Goal: Task Accomplishment & Management: Manage account settings

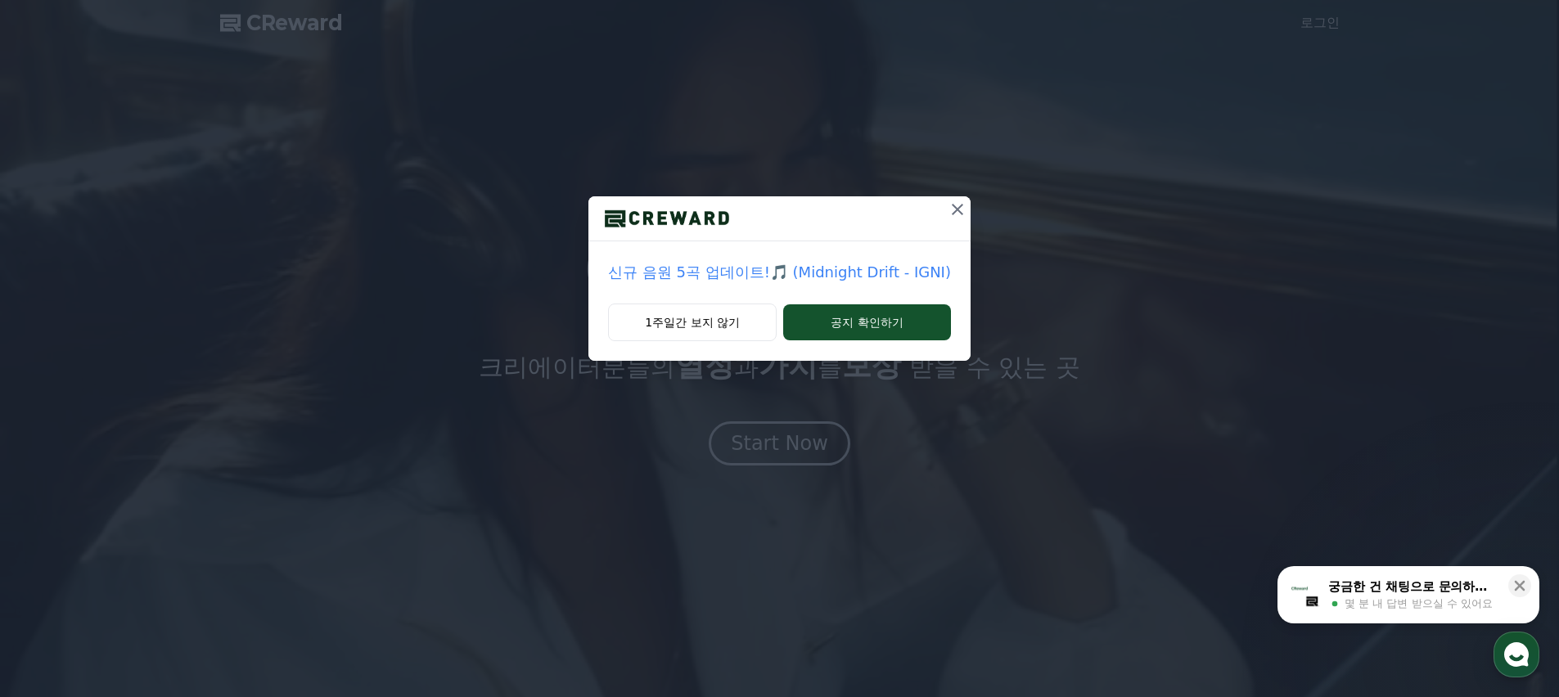
click at [948, 217] on icon at bounding box center [958, 210] width 20 height 20
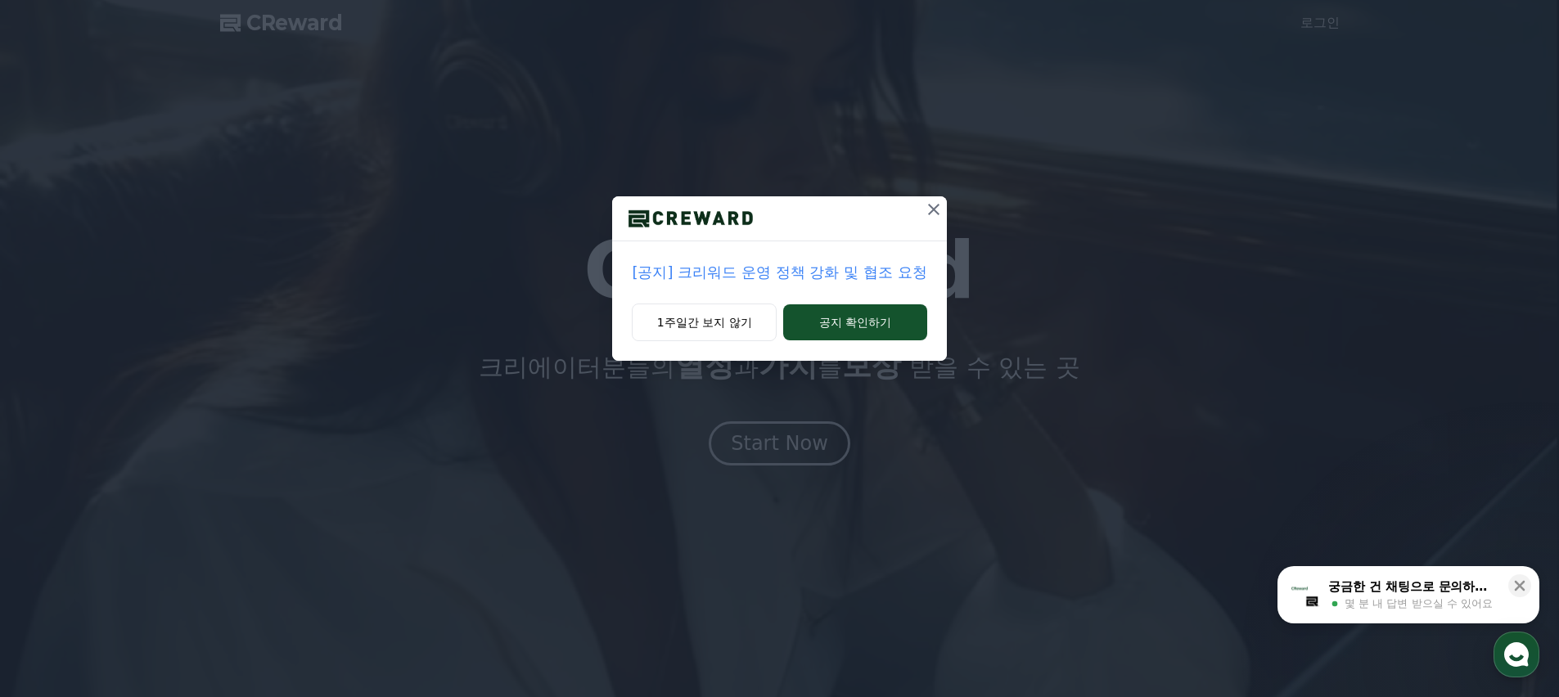
click at [932, 215] on icon at bounding box center [934, 210] width 20 height 20
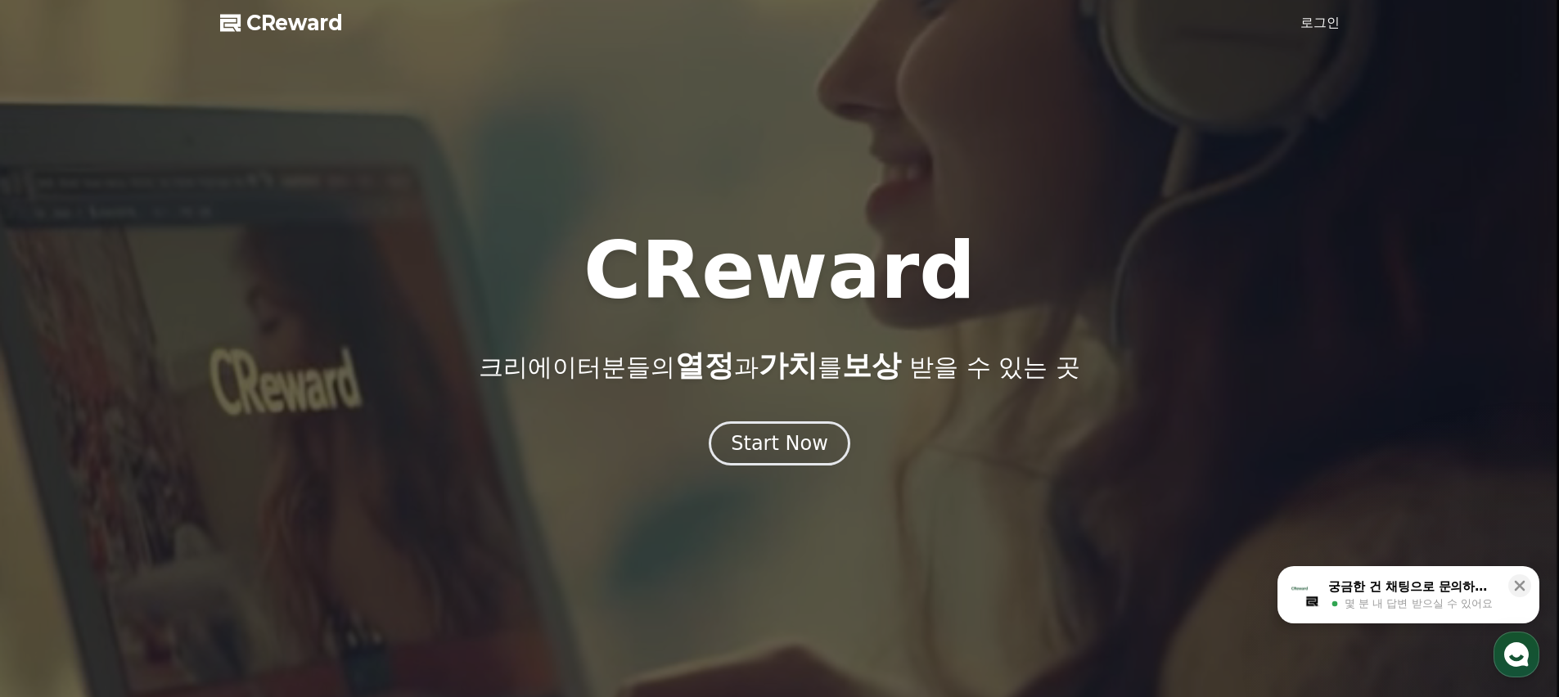
click at [1308, 31] on link "로그인" at bounding box center [1320, 23] width 39 height 20
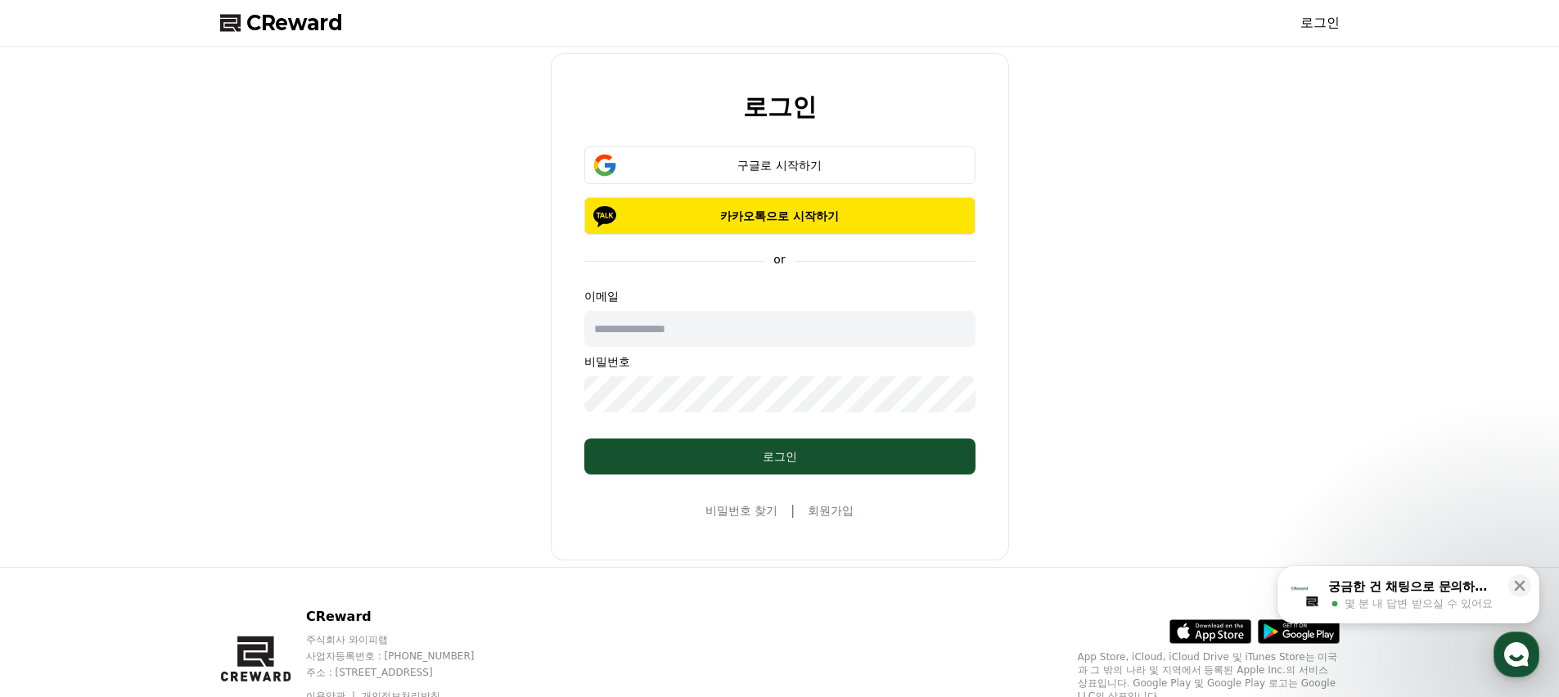
click at [753, 324] on input "text" at bounding box center [779, 329] width 391 height 36
type input "**********"
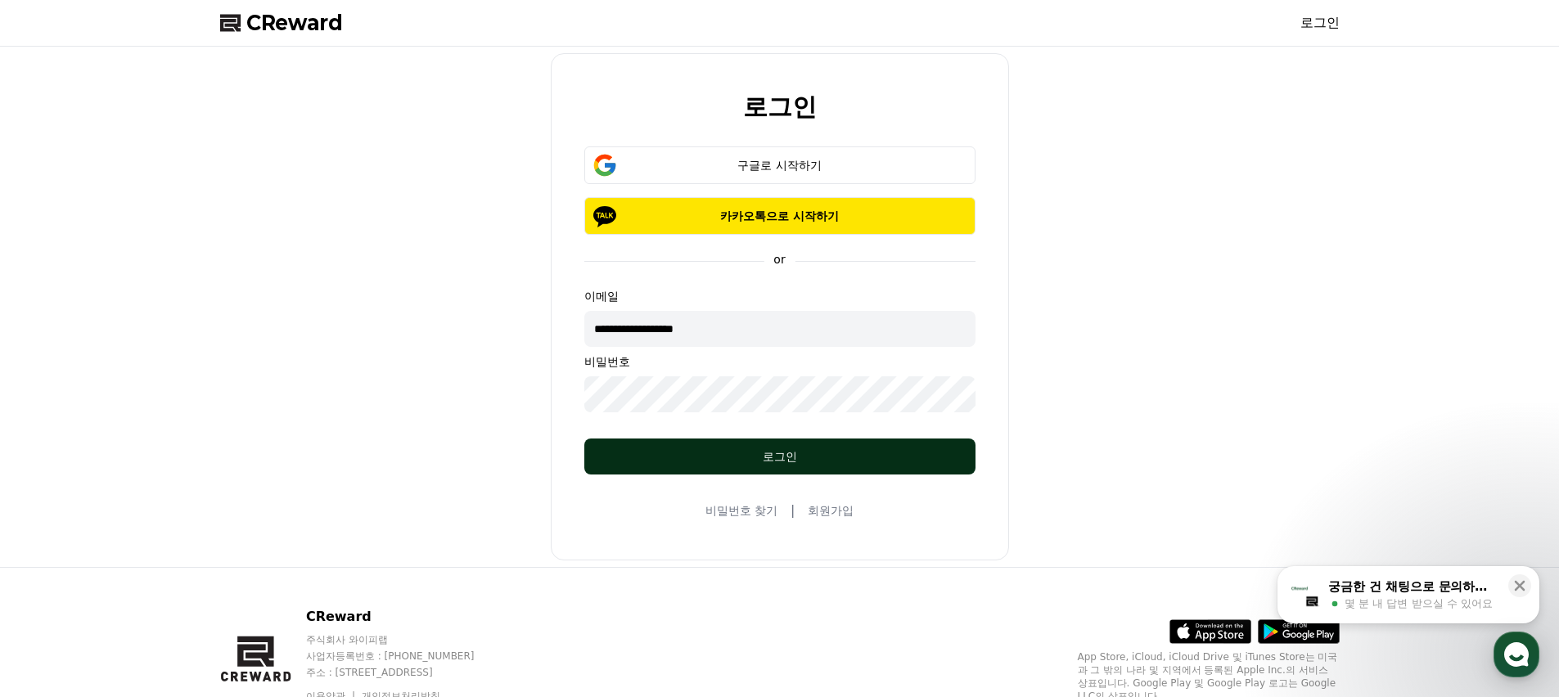
click at [812, 454] on div "로그인" at bounding box center [780, 457] width 326 height 16
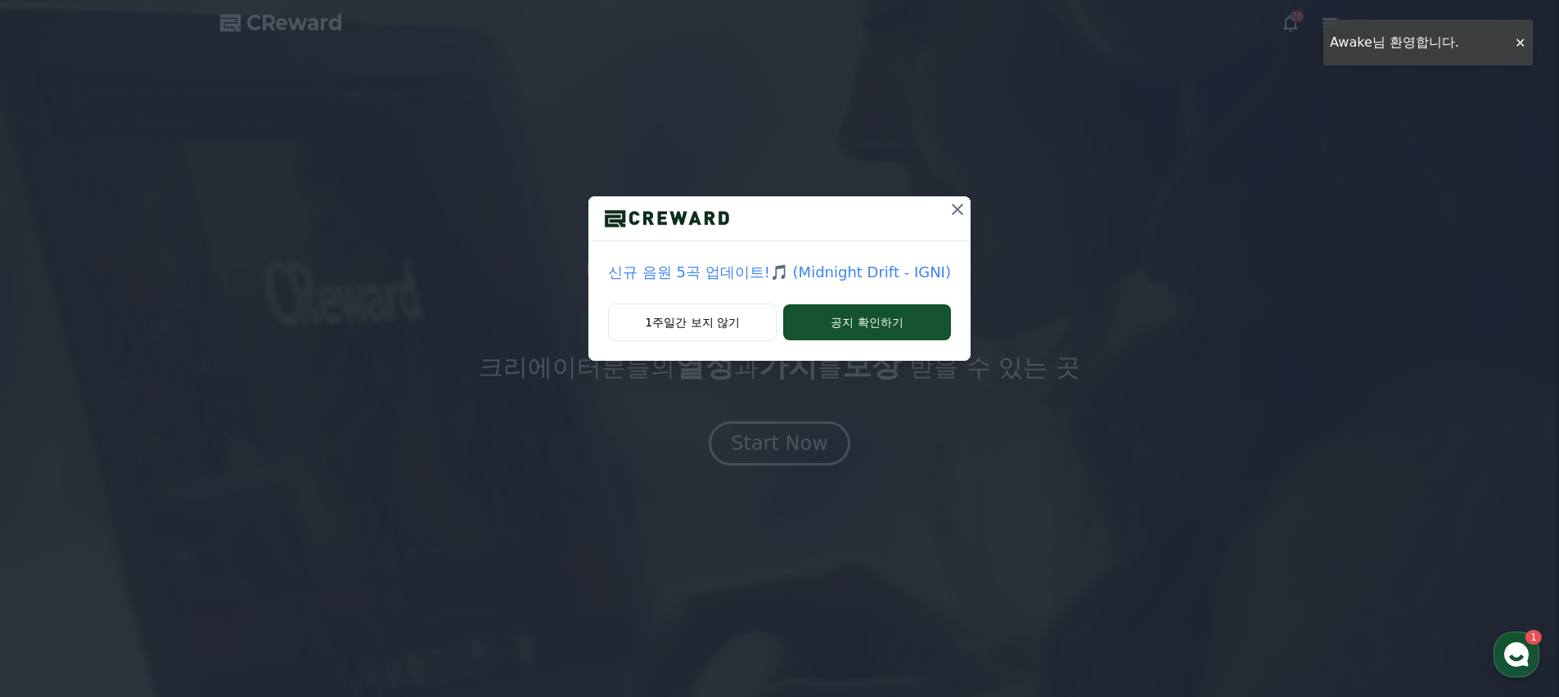
click at [948, 210] on icon at bounding box center [958, 210] width 20 height 20
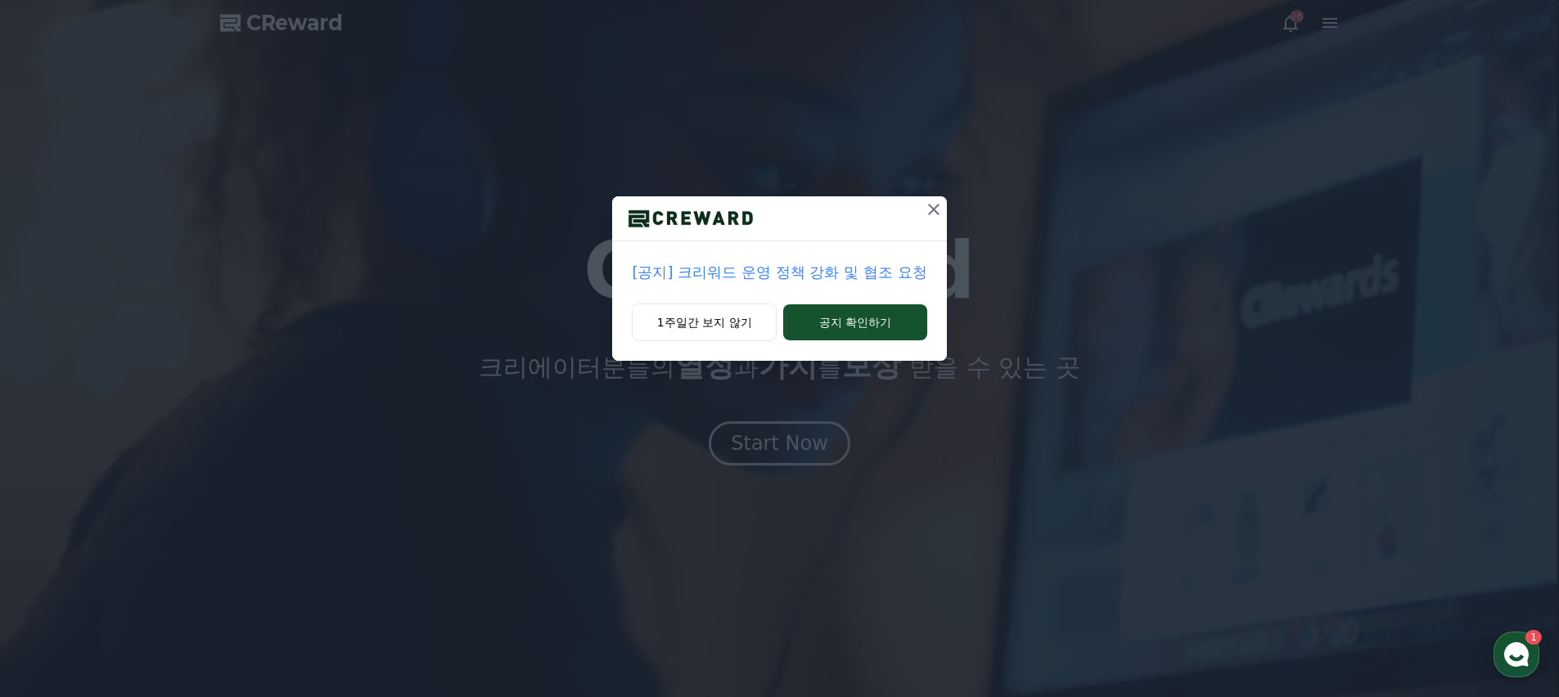
click at [928, 207] on icon at bounding box center [933, 209] width 11 height 11
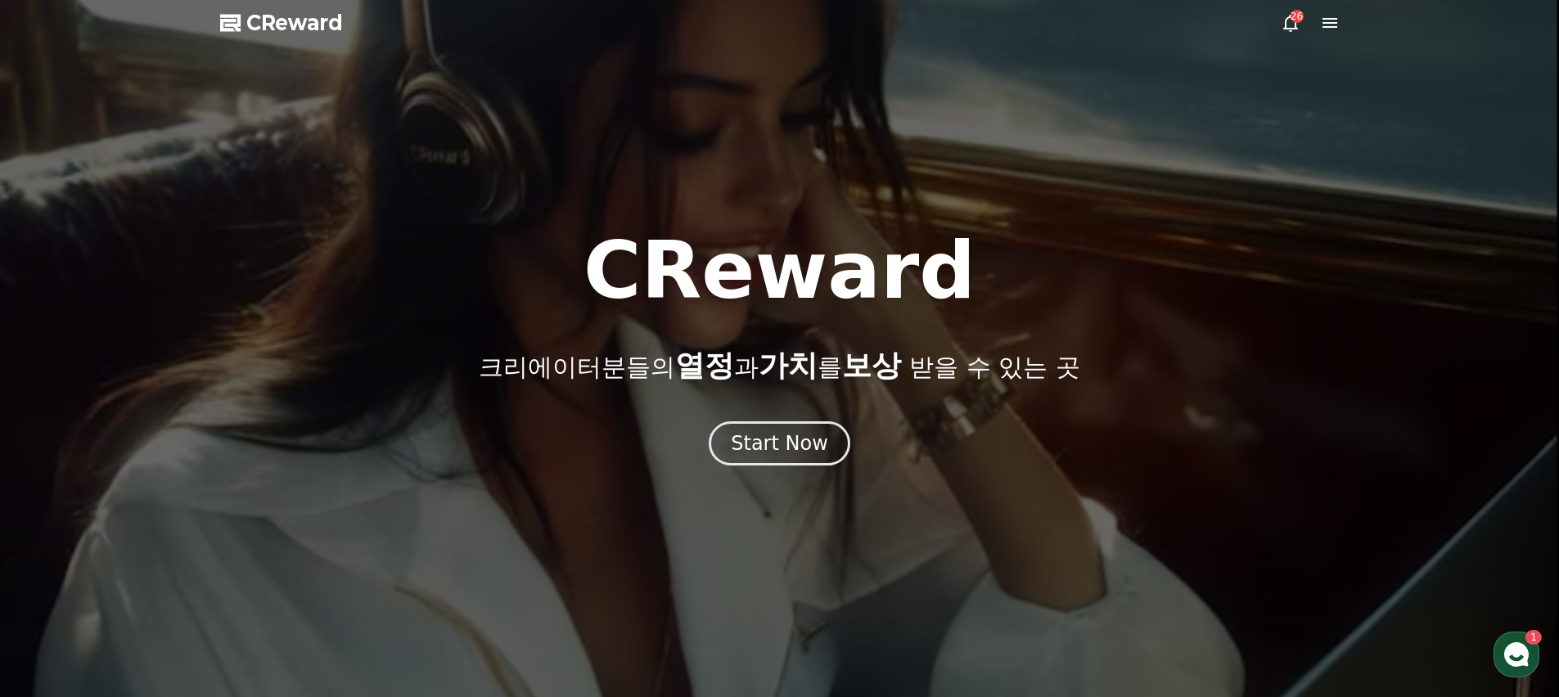
click at [1335, 16] on icon at bounding box center [1330, 23] width 20 height 20
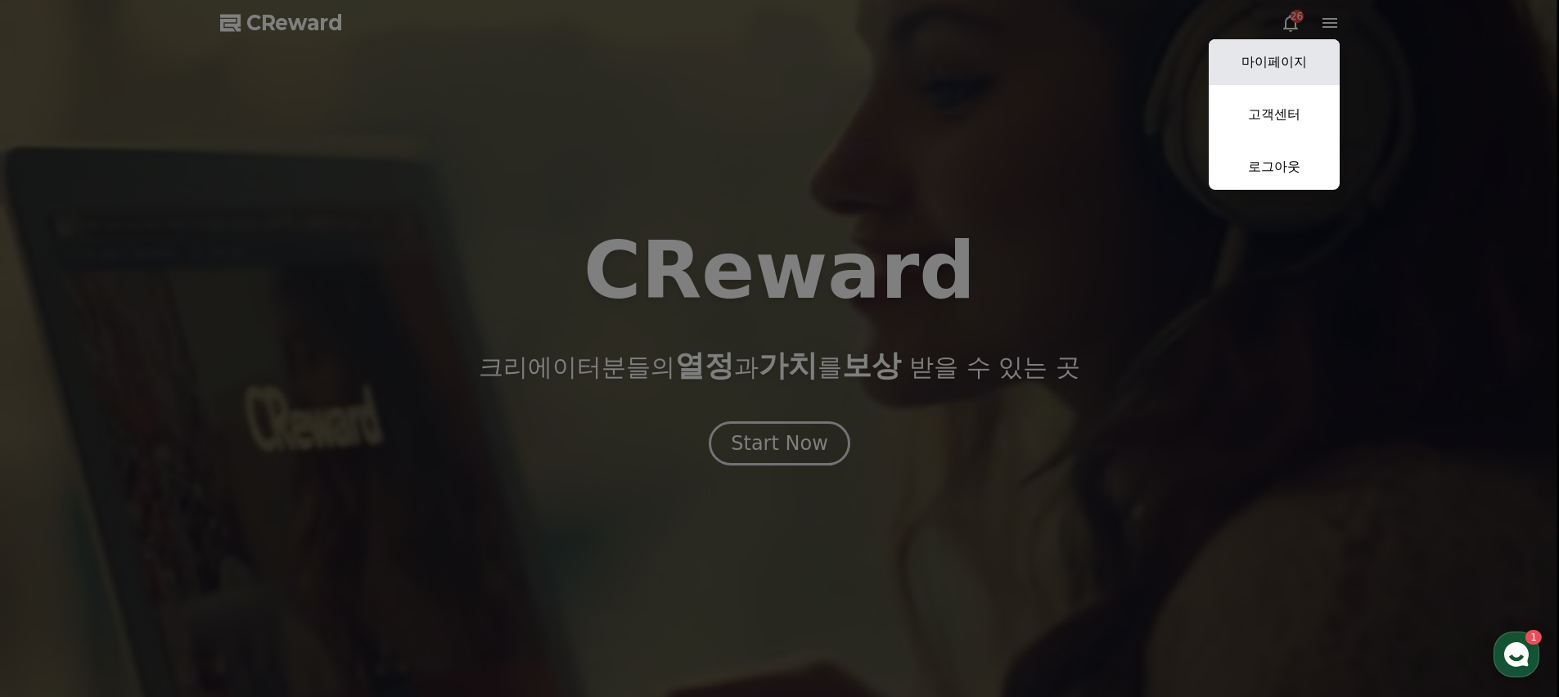
click at [1279, 52] on link "마이페이지" at bounding box center [1274, 62] width 131 height 46
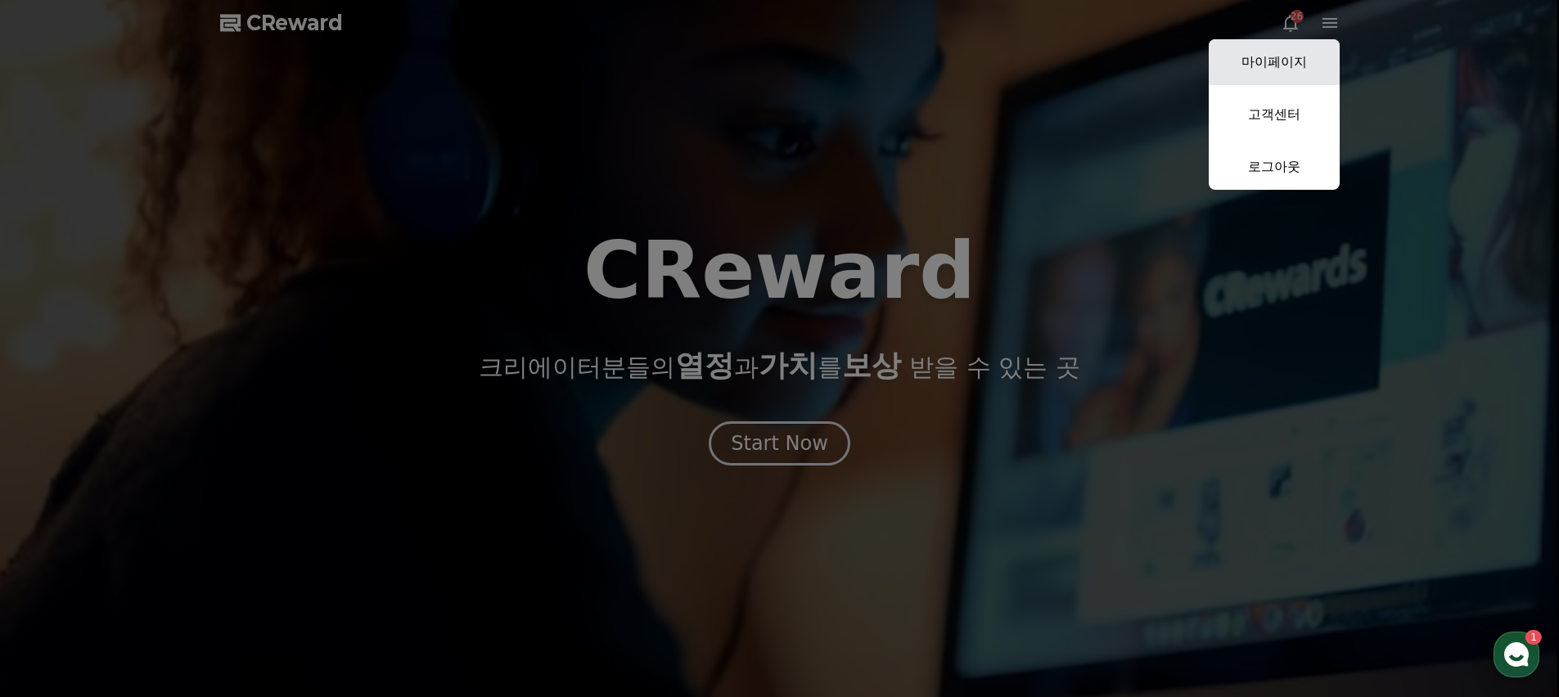
select select "**********"
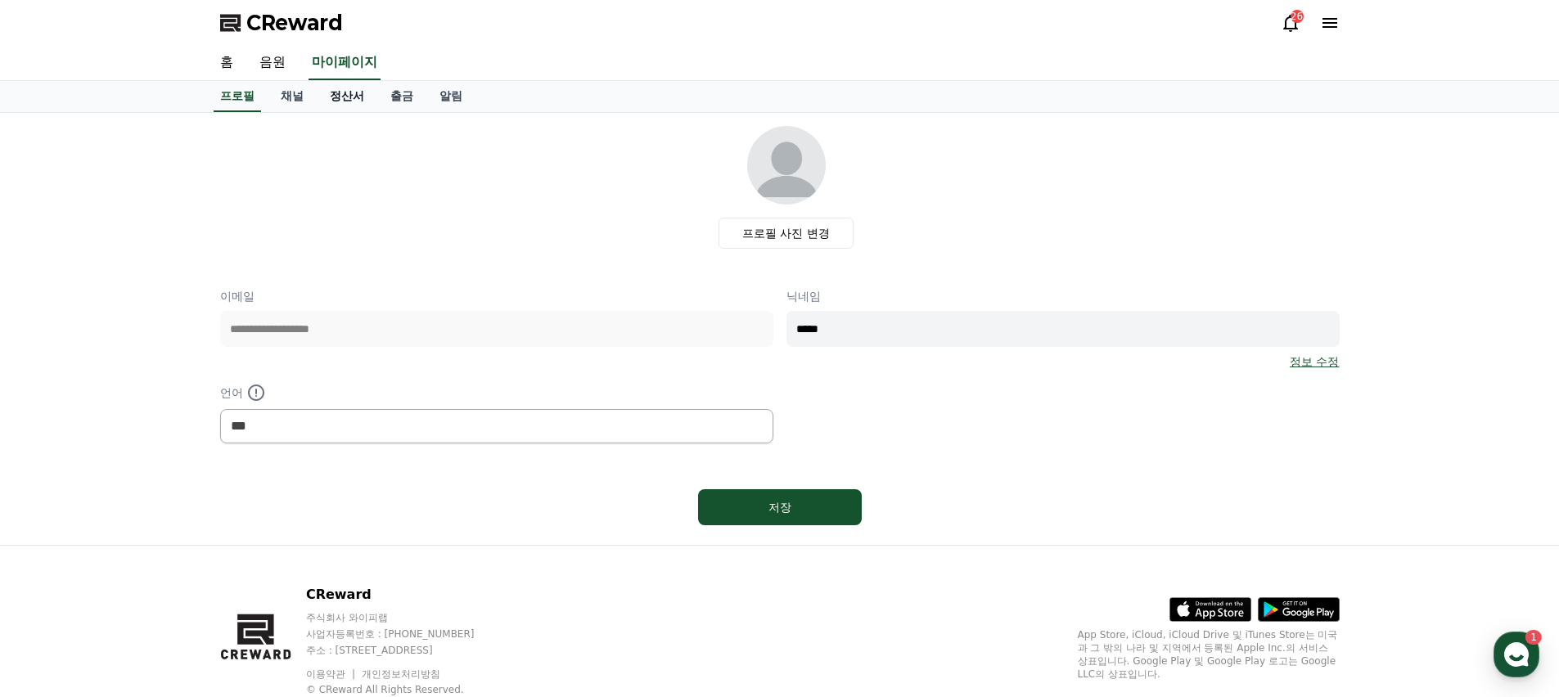
click at [336, 95] on link "정산서" at bounding box center [347, 96] width 61 height 31
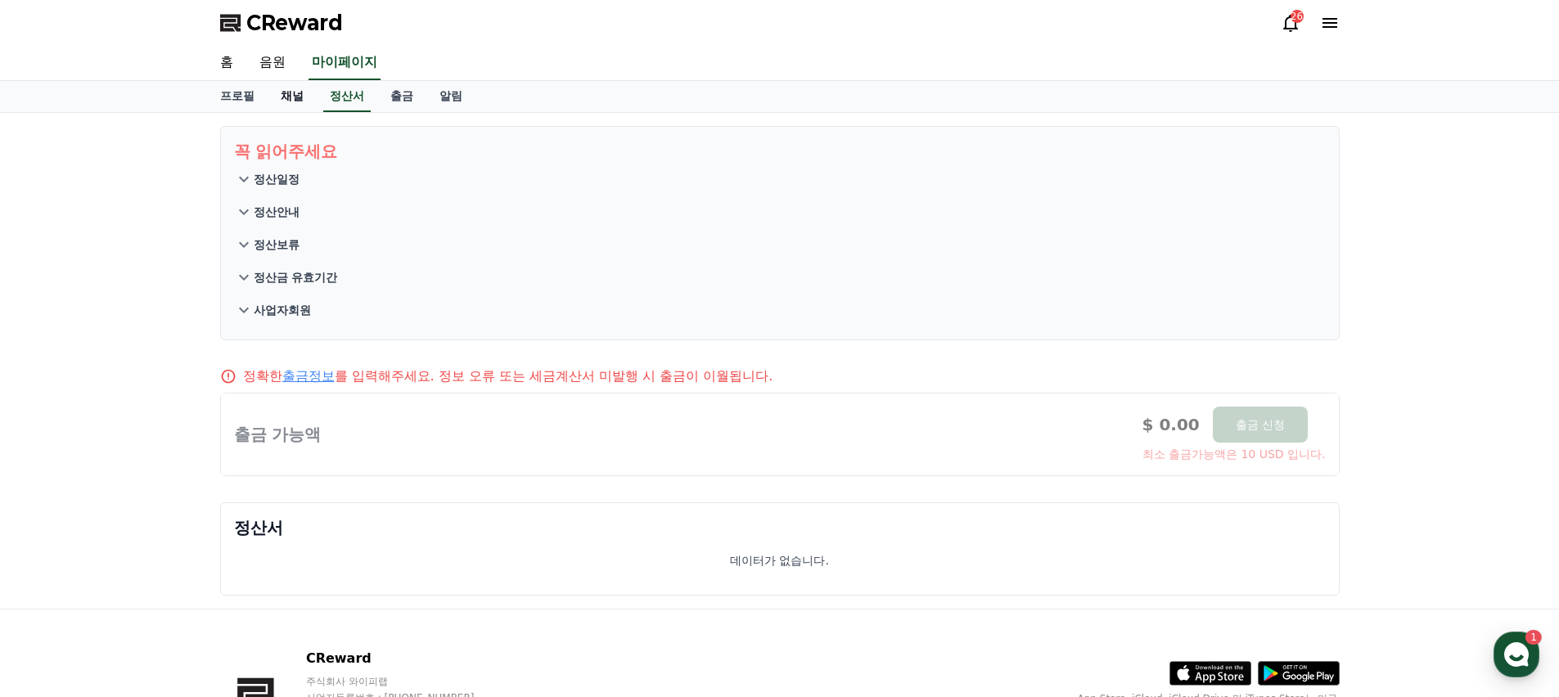
click at [286, 97] on link "채널" at bounding box center [292, 96] width 49 height 31
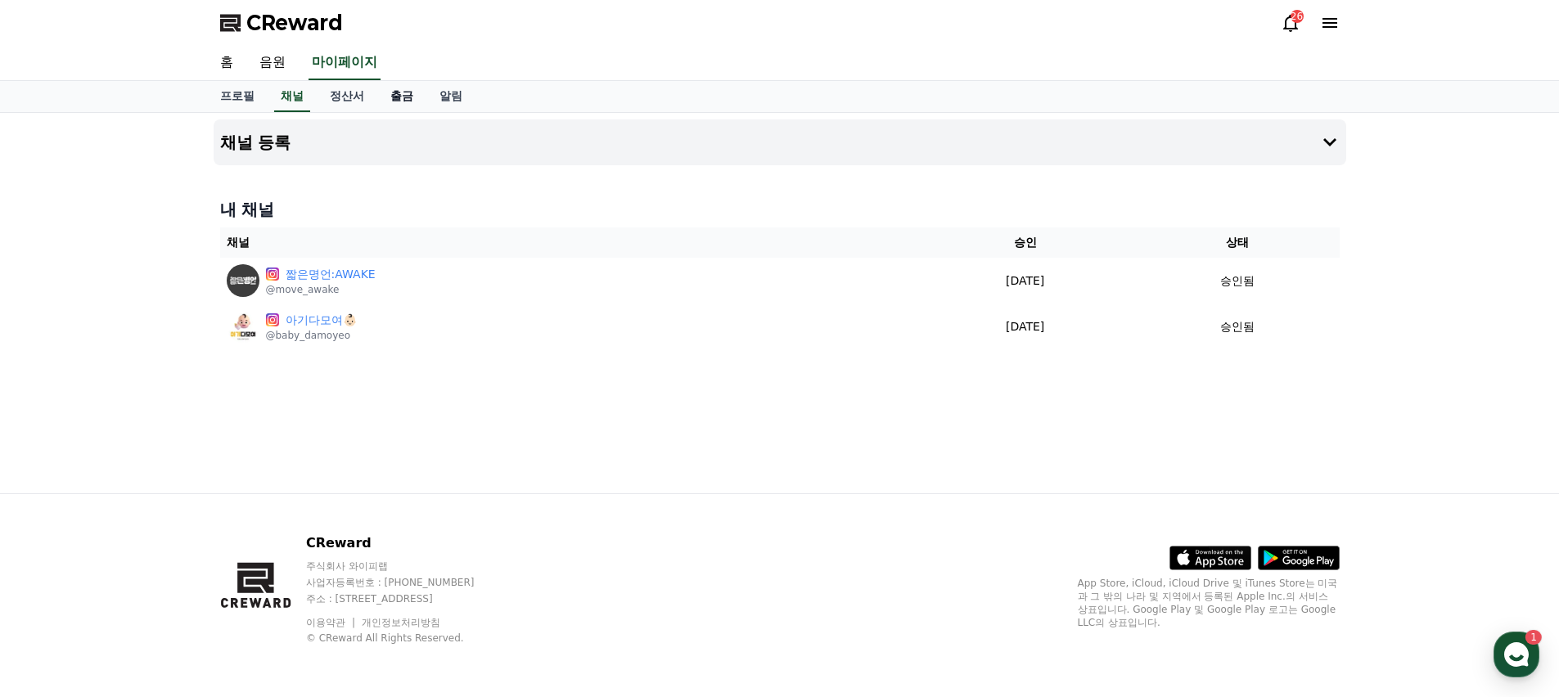
click at [379, 95] on link "출금" at bounding box center [401, 96] width 49 height 31
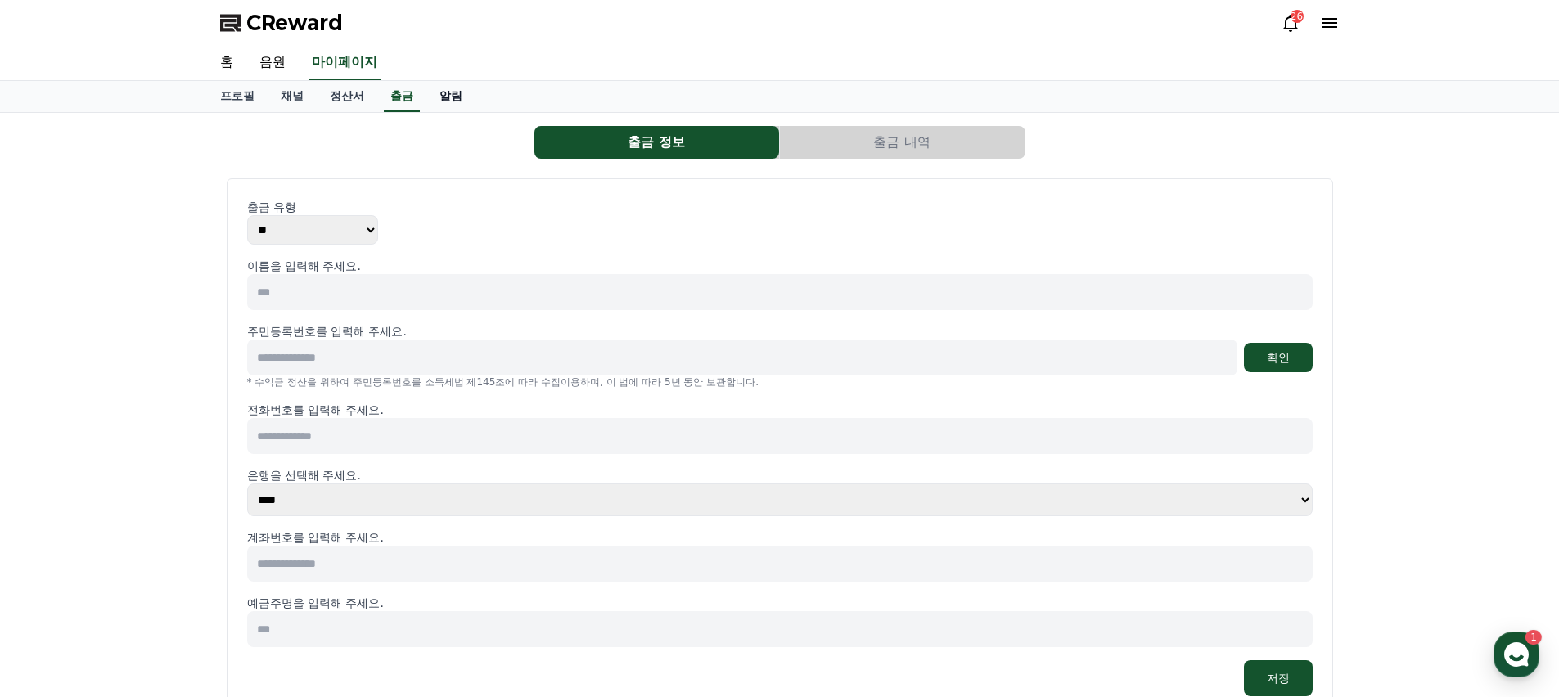
click at [426, 97] on link "알림" at bounding box center [450, 96] width 49 height 31
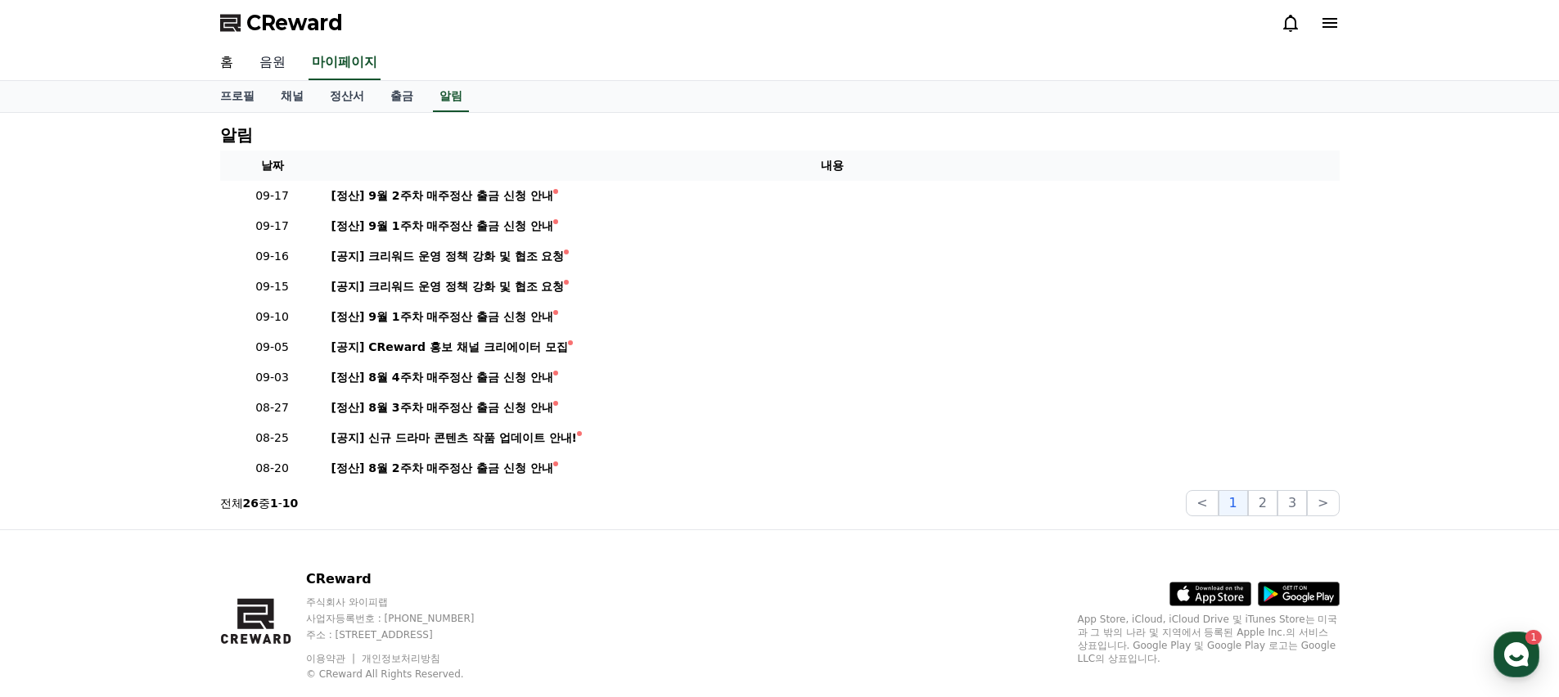
click at [262, 61] on link "음원" at bounding box center [272, 63] width 52 height 34
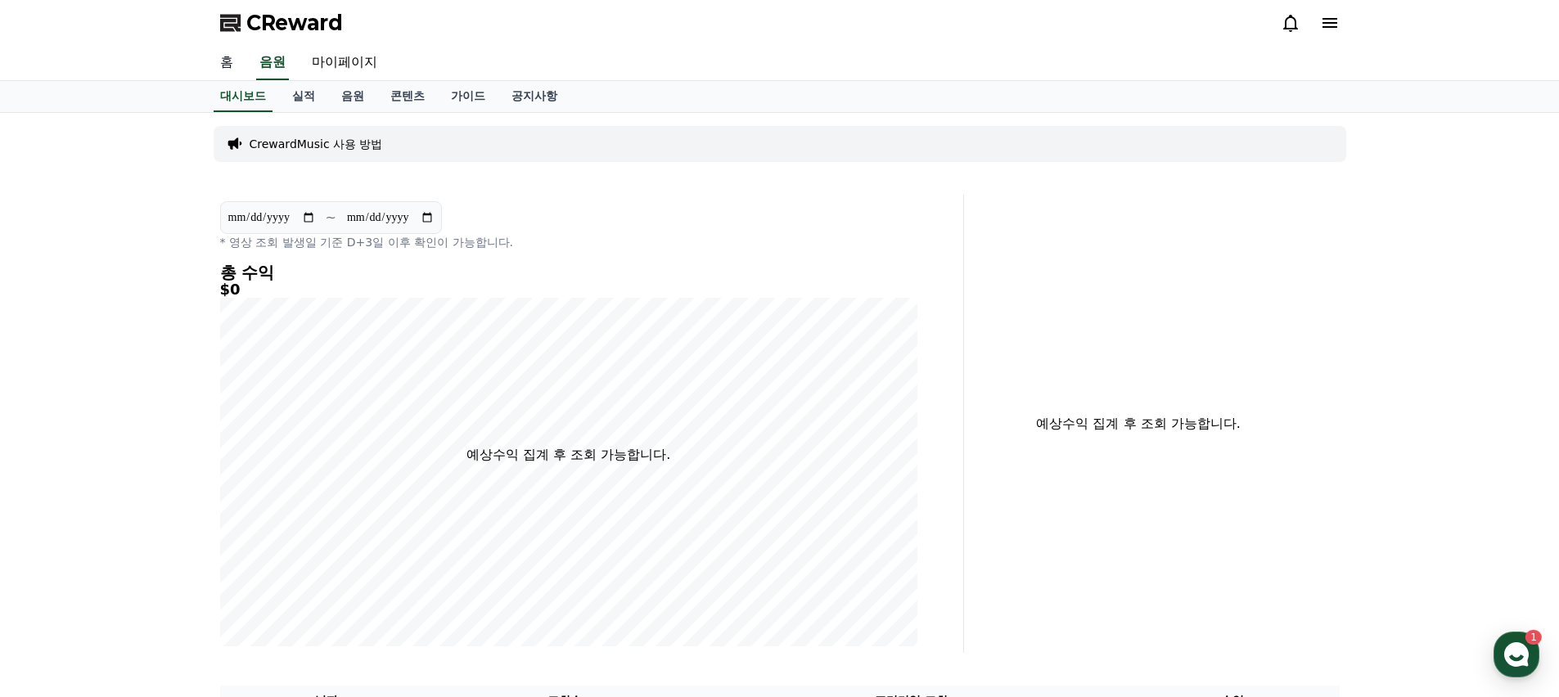
click at [232, 60] on link "홈" at bounding box center [226, 63] width 39 height 34
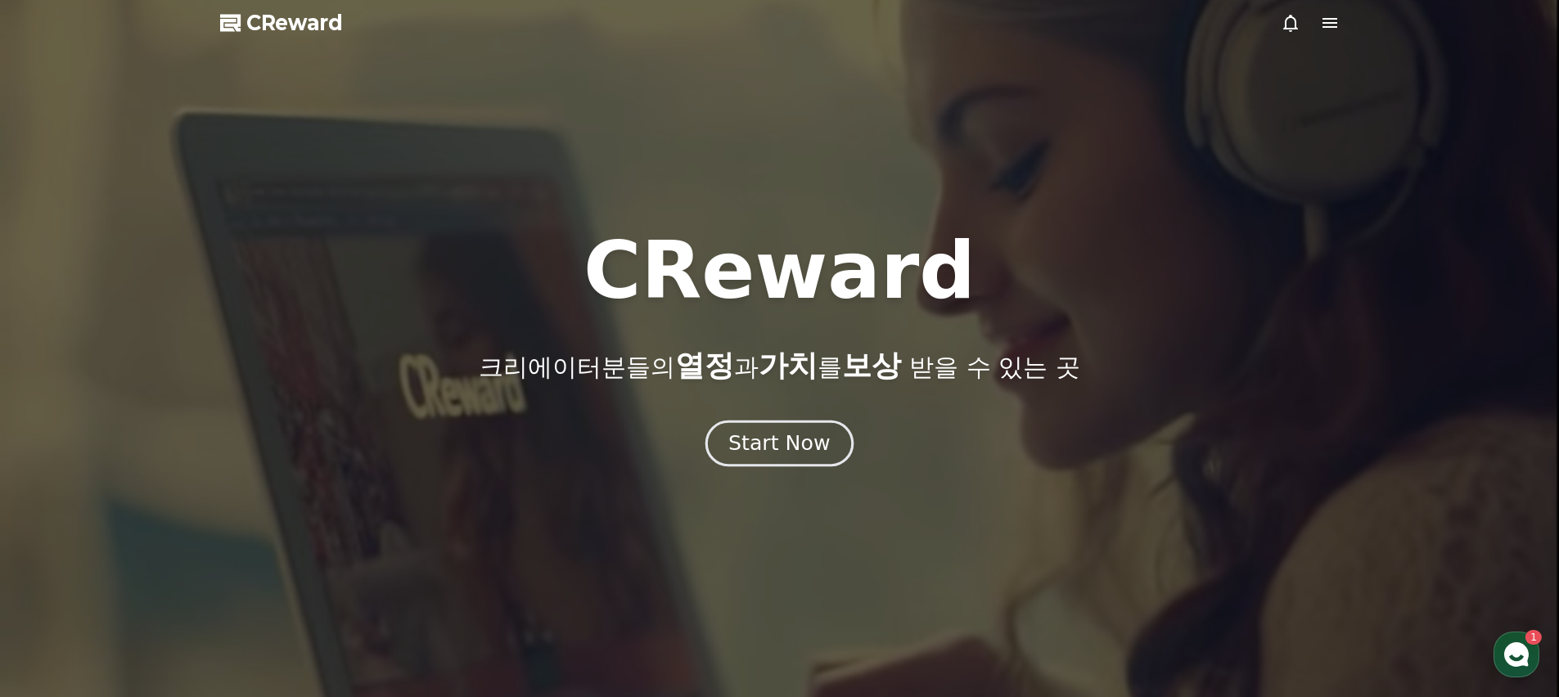
click at [763, 442] on div "Start Now" at bounding box center [780, 444] width 102 height 28
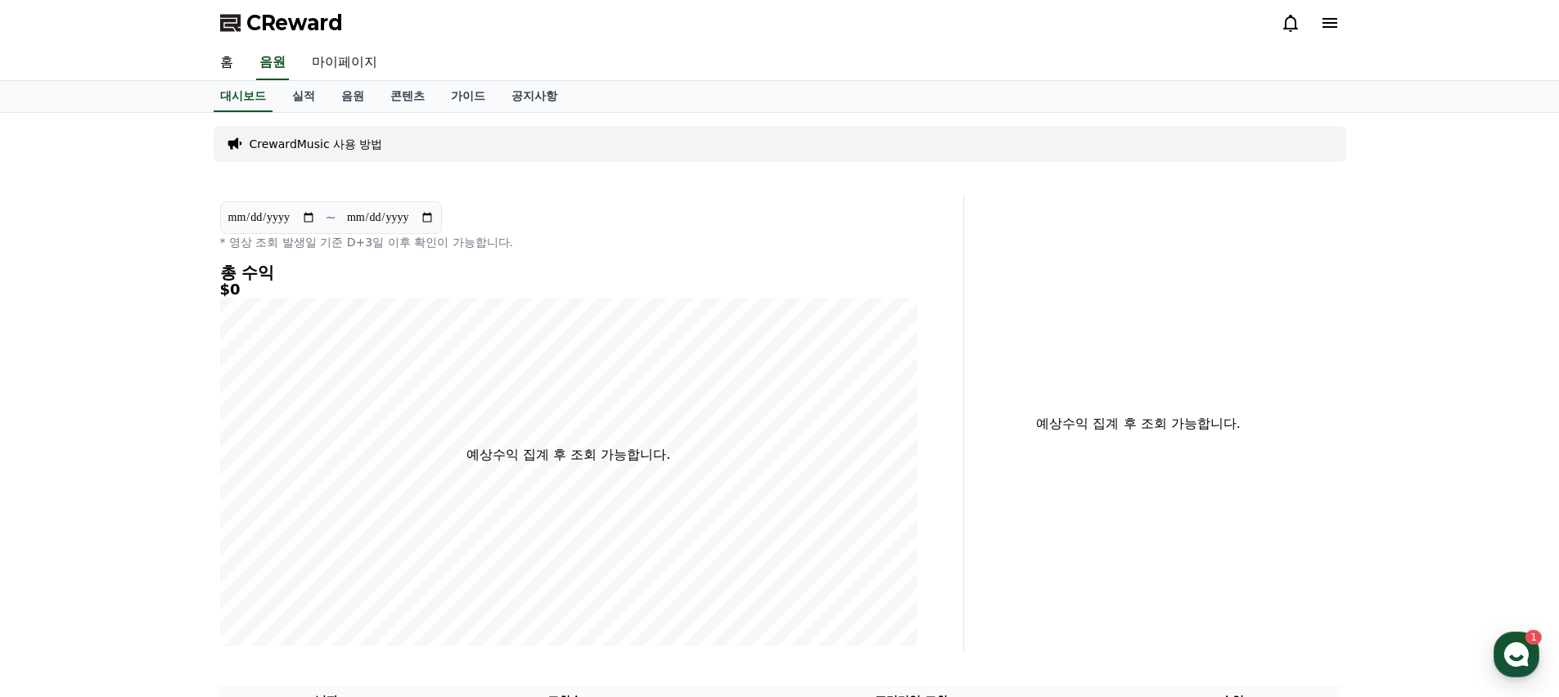
click at [332, 61] on link "마이페이지" at bounding box center [345, 63] width 92 height 34
select select "**********"
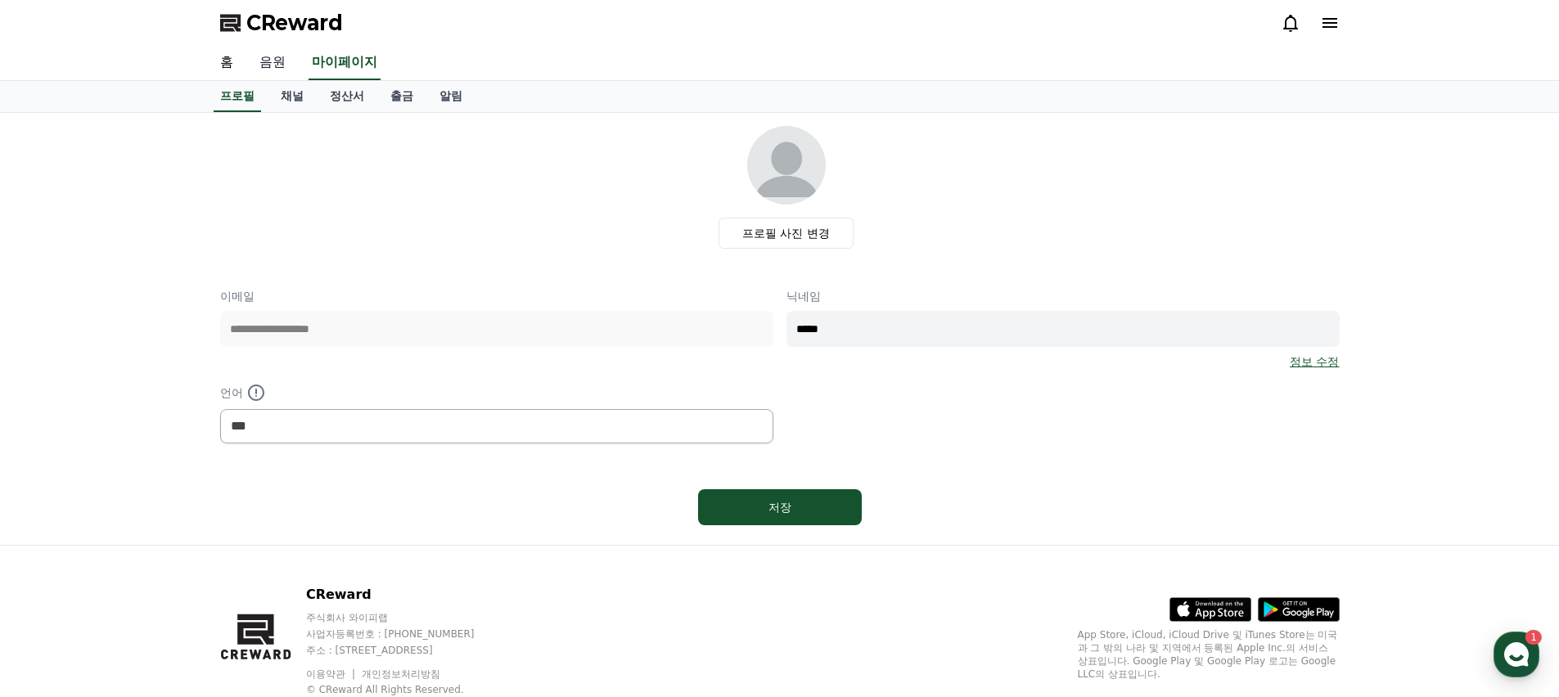
click at [280, 63] on link "음원" at bounding box center [272, 63] width 52 height 34
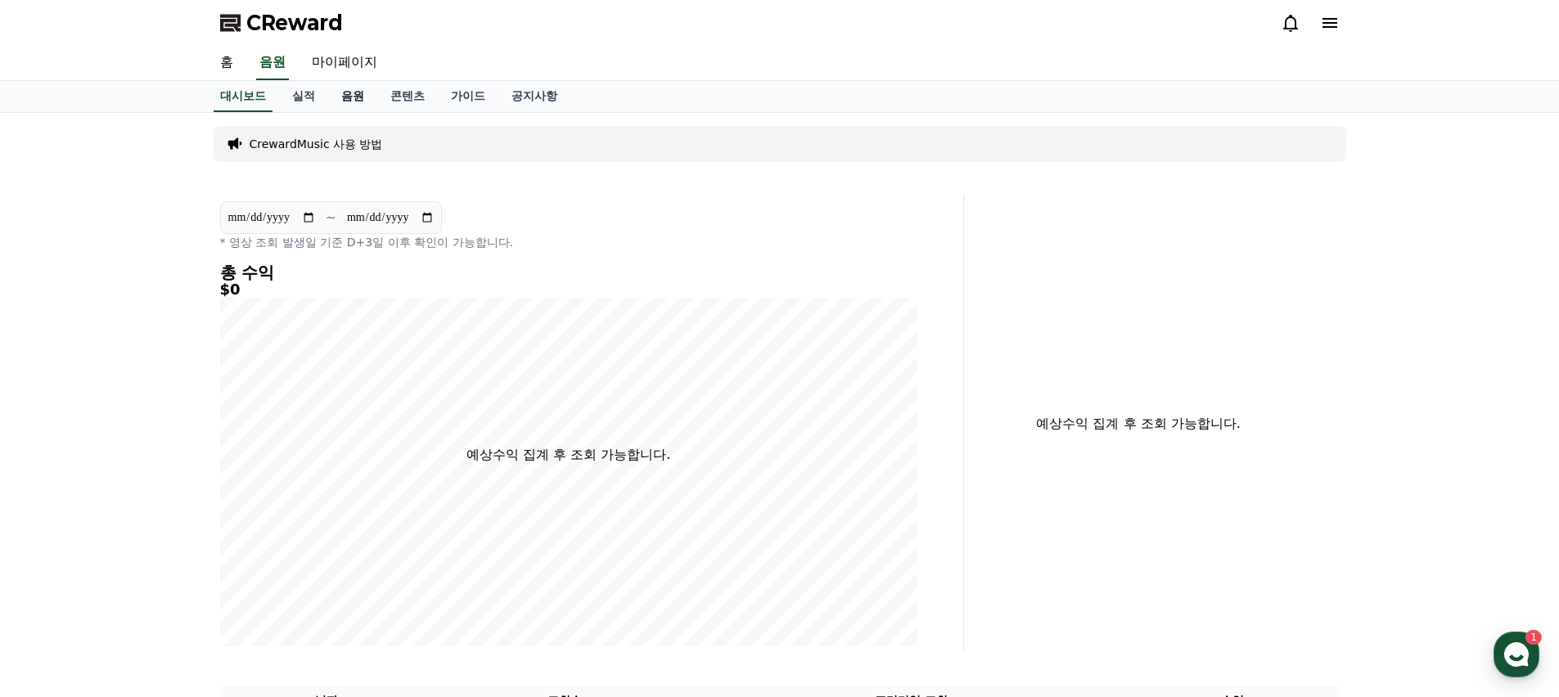
click at [333, 94] on link "음원" at bounding box center [352, 96] width 49 height 31
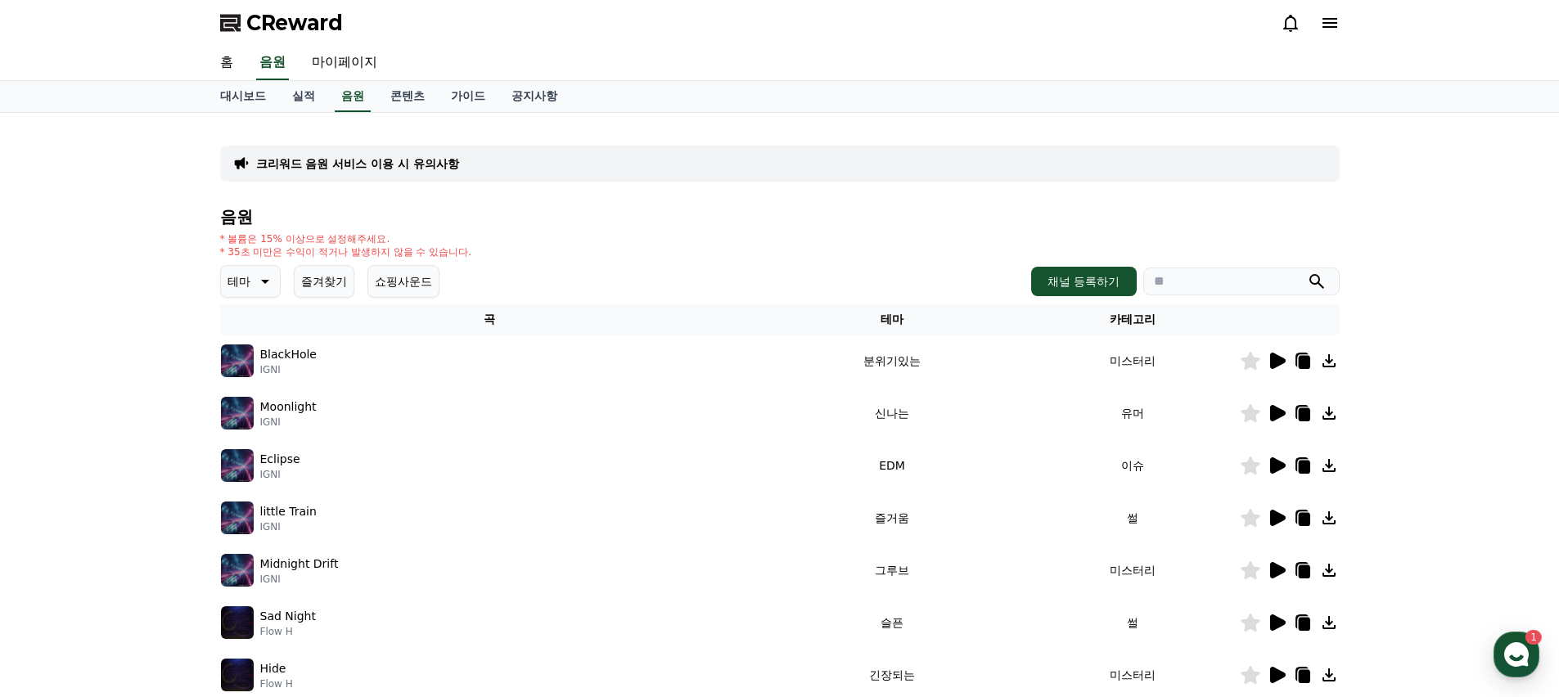
click at [1282, 359] on icon at bounding box center [1278, 361] width 16 height 16
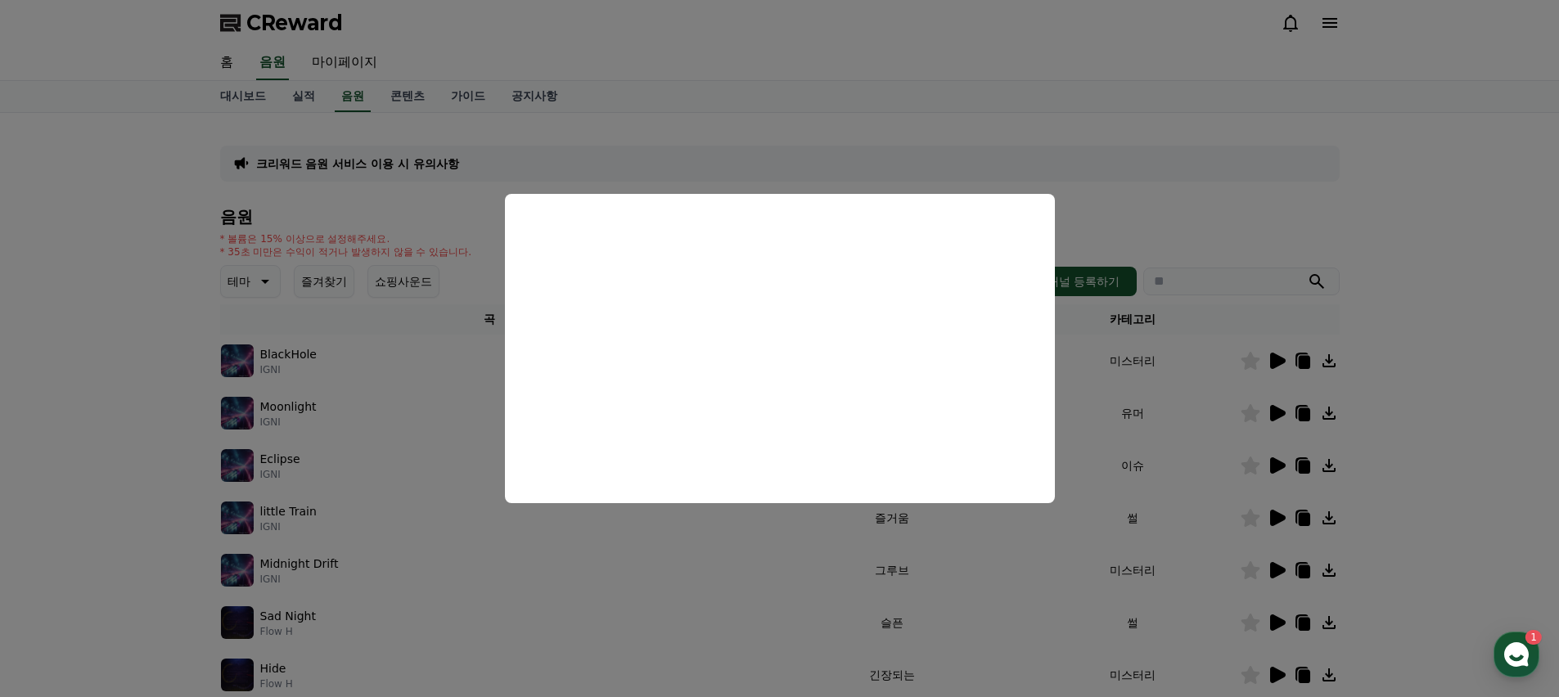
click at [821, 123] on button "close modal" at bounding box center [779, 348] width 1559 height 697
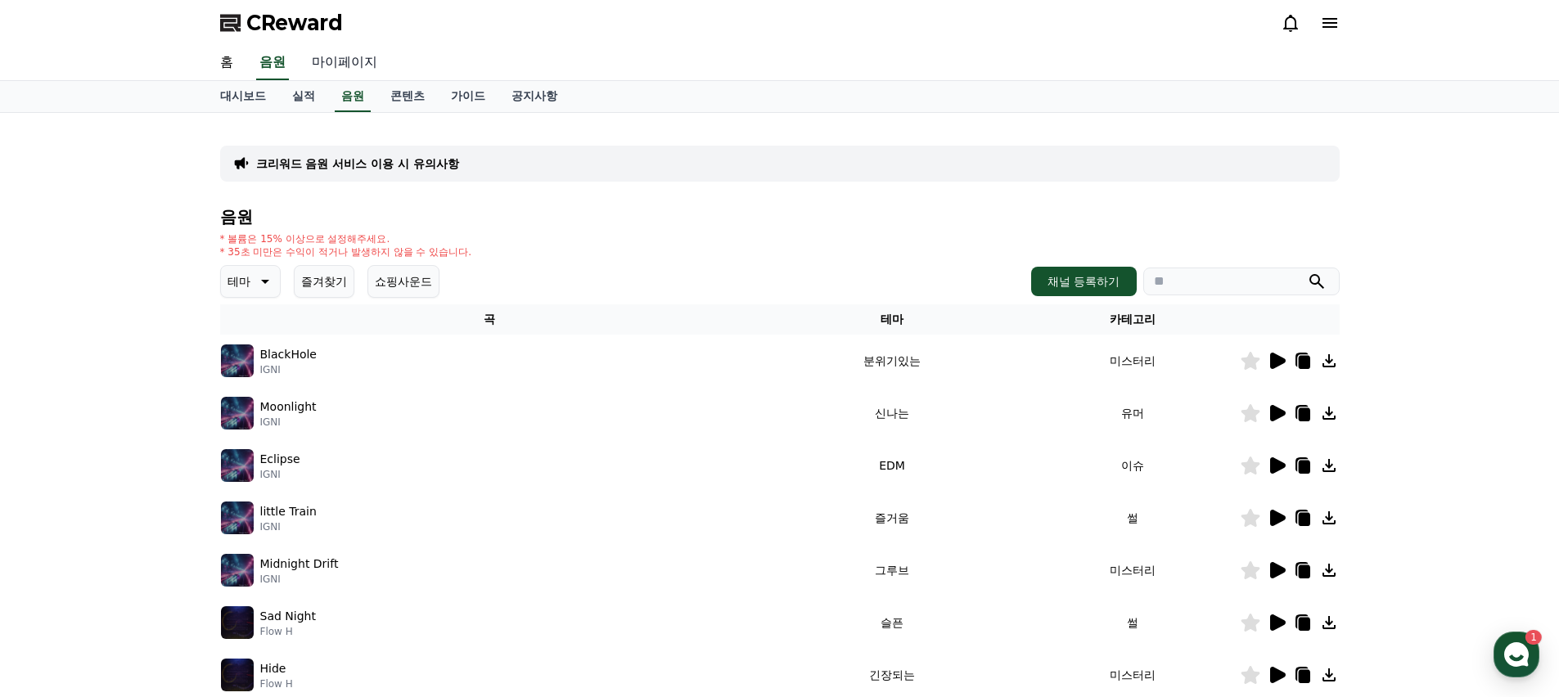
click at [324, 69] on link "마이페이지" at bounding box center [345, 63] width 92 height 34
select select "**********"
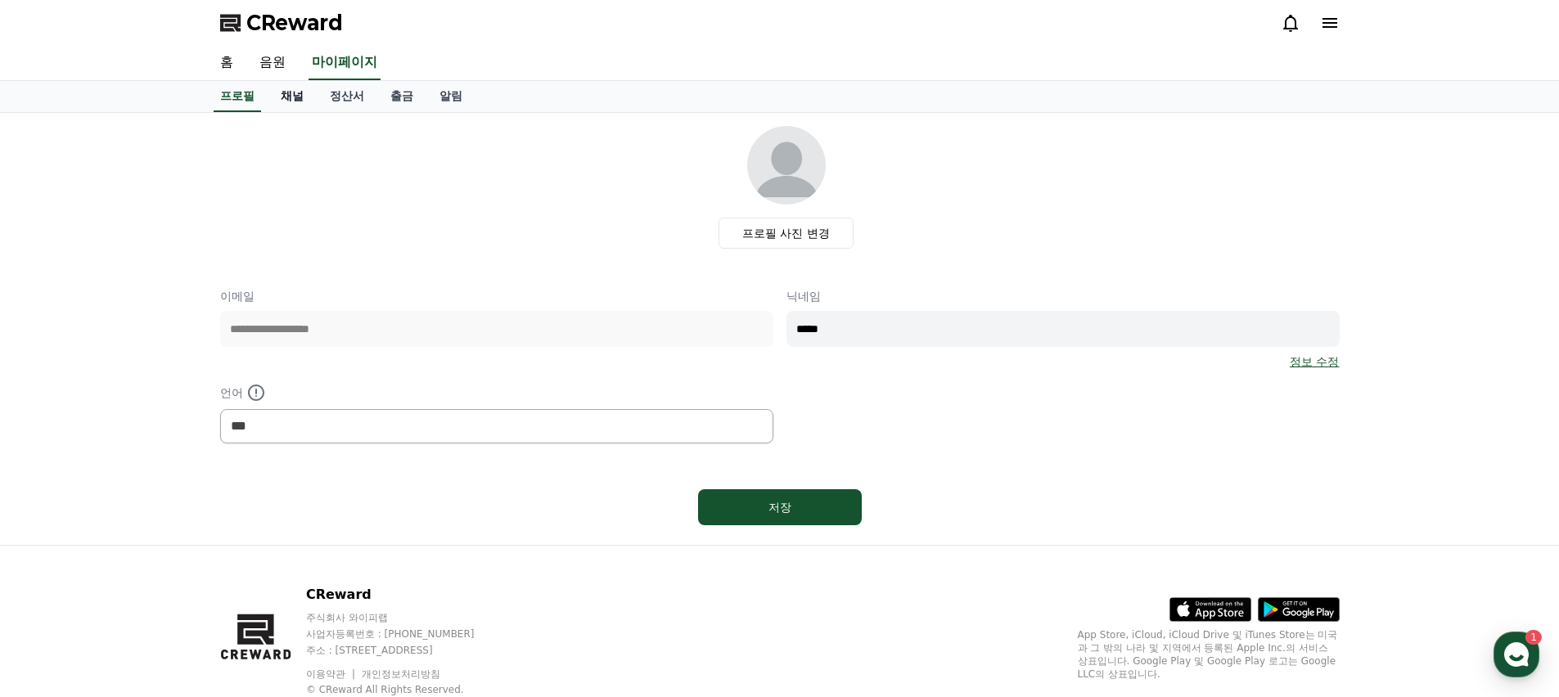
click at [276, 95] on link "채널" at bounding box center [292, 96] width 49 height 31
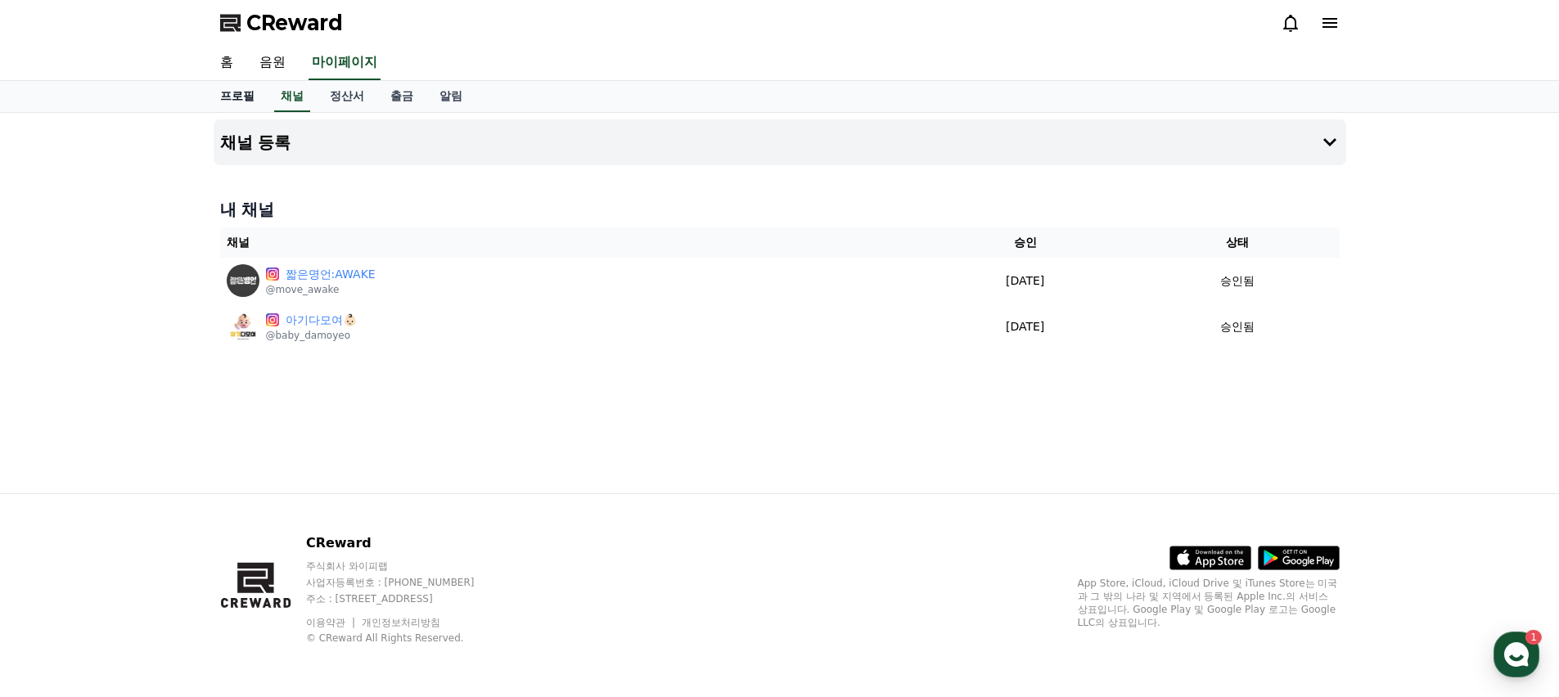
click at [240, 92] on link "프로필" at bounding box center [237, 96] width 61 height 31
select select "**********"
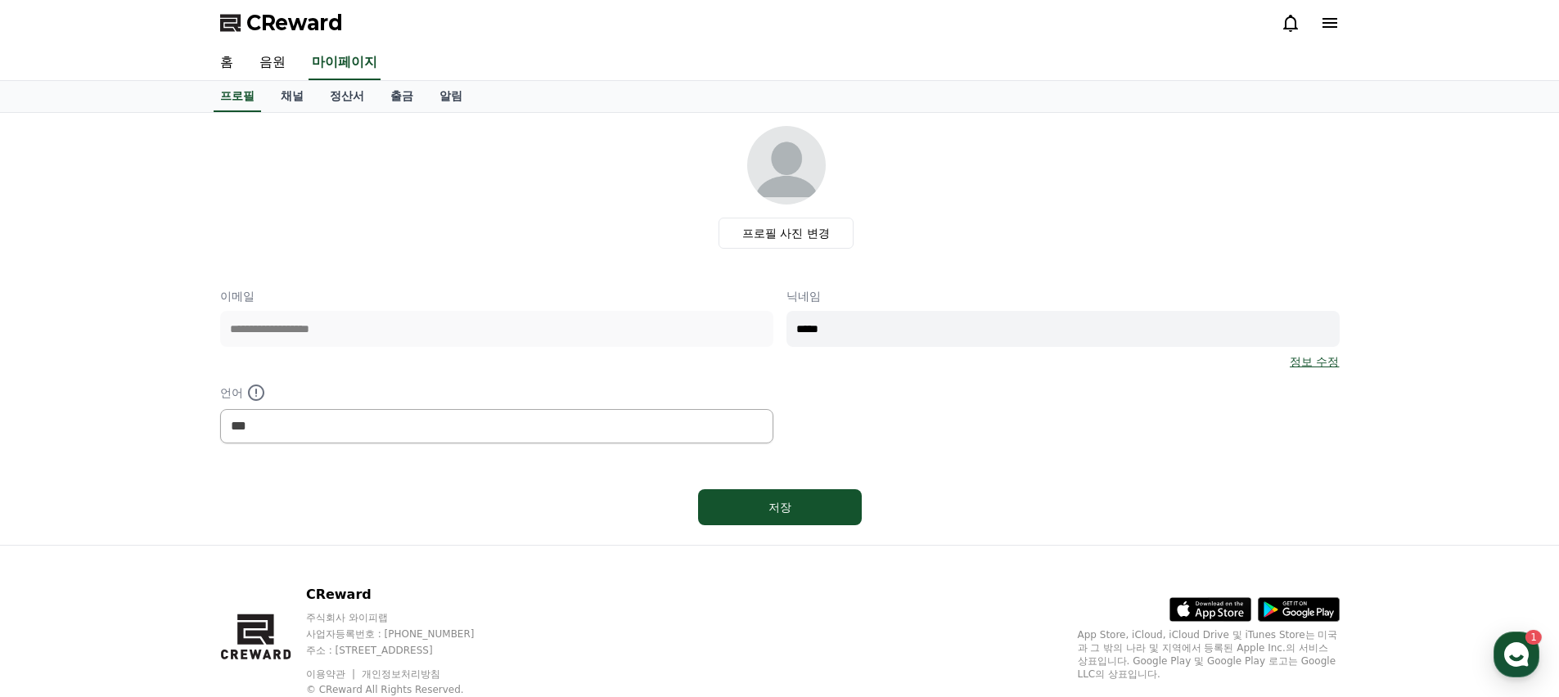
click at [1335, 27] on icon at bounding box center [1330, 23] width 15 height 10
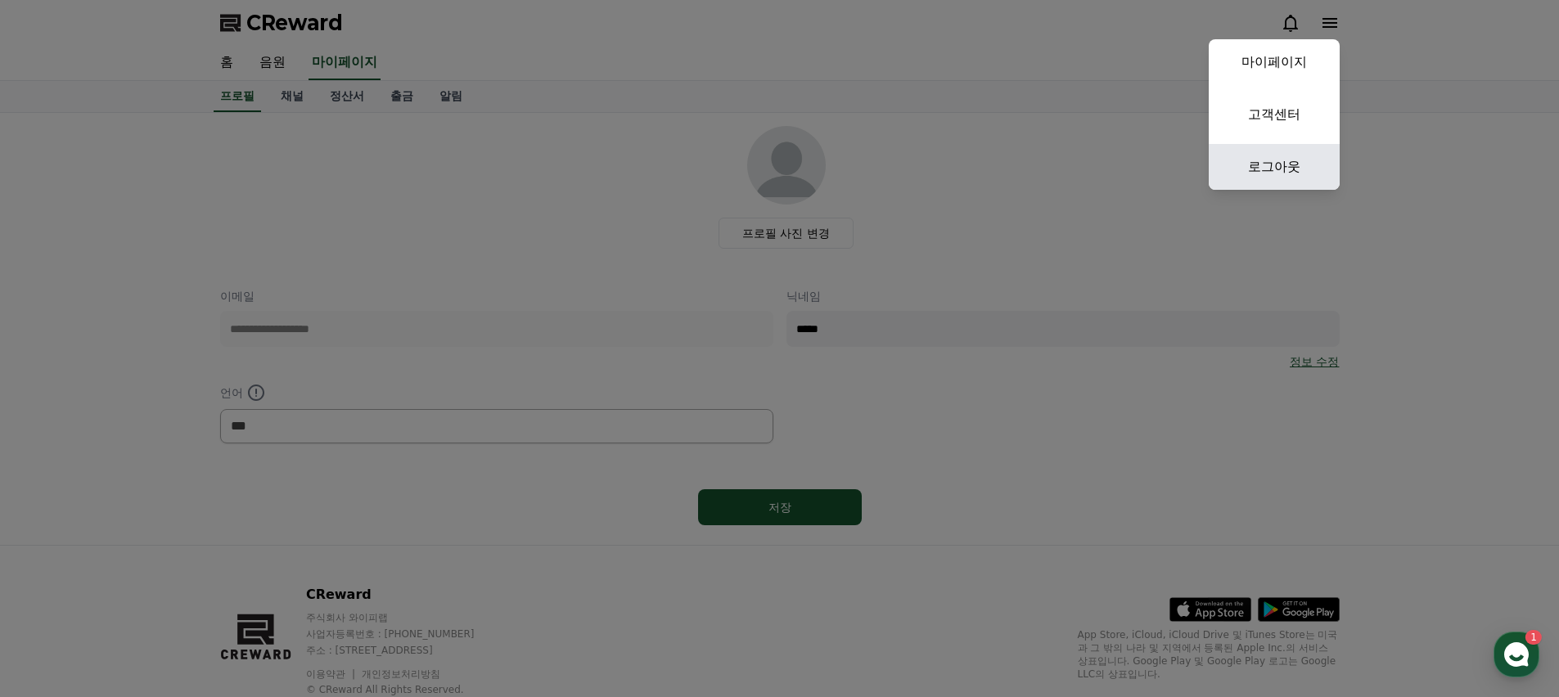
click at [1297, 160] on link "로그아웃" at bounding box center [1274, 167] width 131 height 46
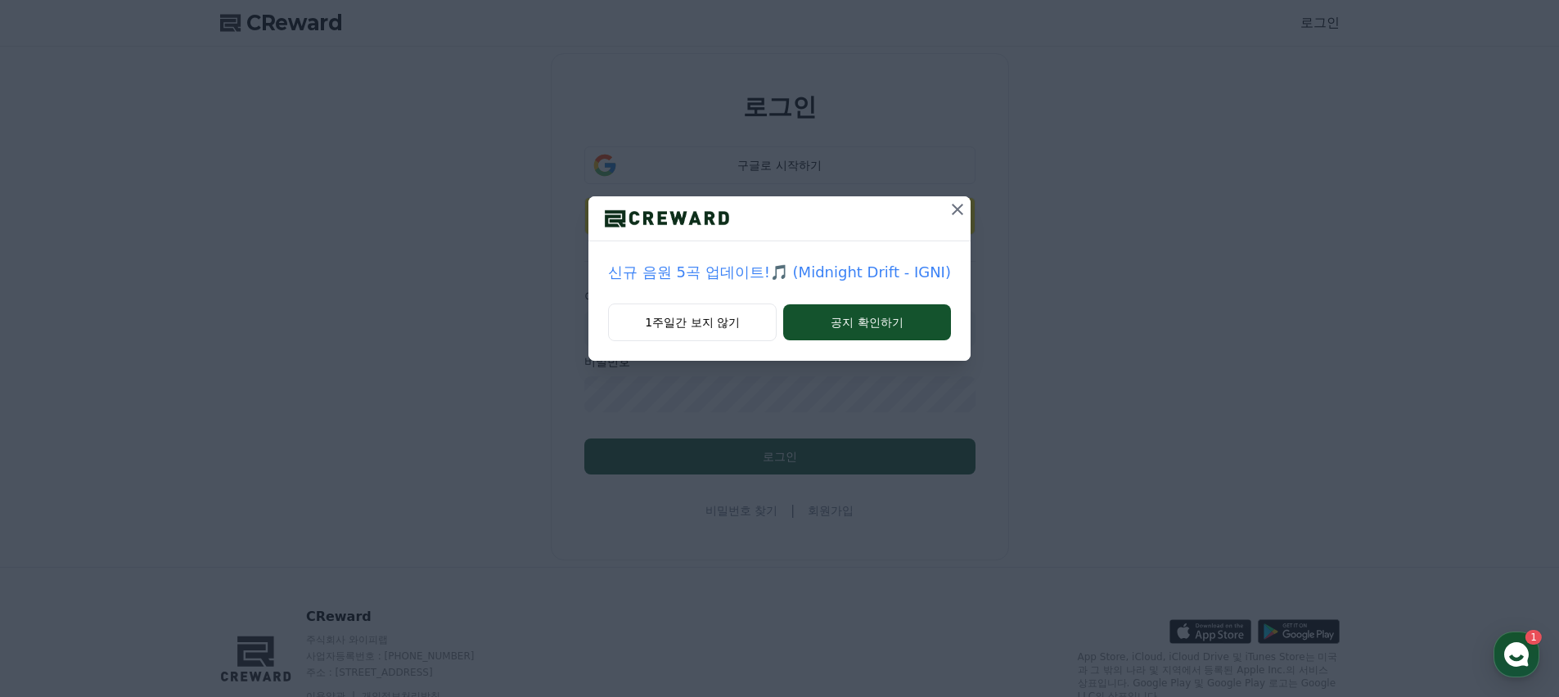
click at [948, 212] on icon at bounding box center [958, 210] width 20 height 20
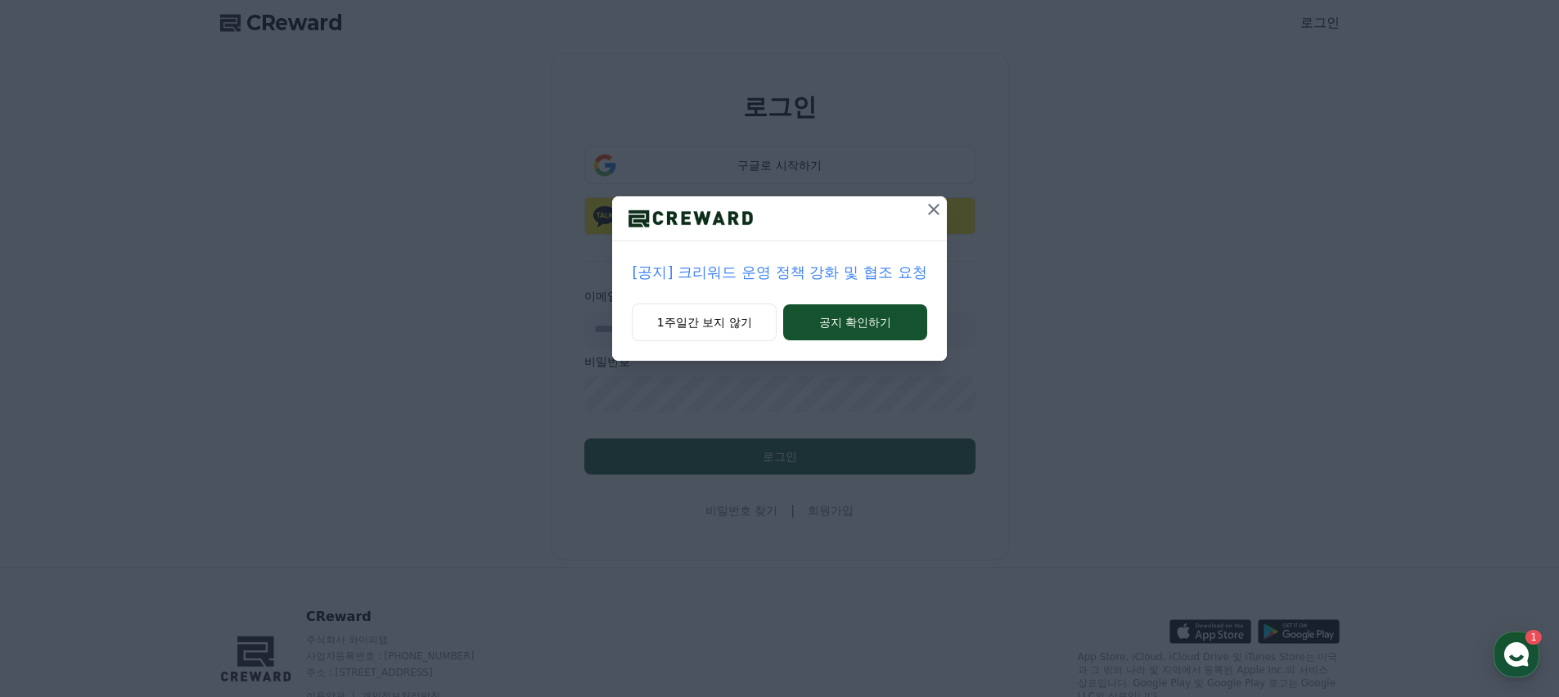
click at [911, 208] on div at bounding box center [779, 218] width 334 height 45
click at [930, 210] on icon at bounding box center [933, 209] width 11 height 11
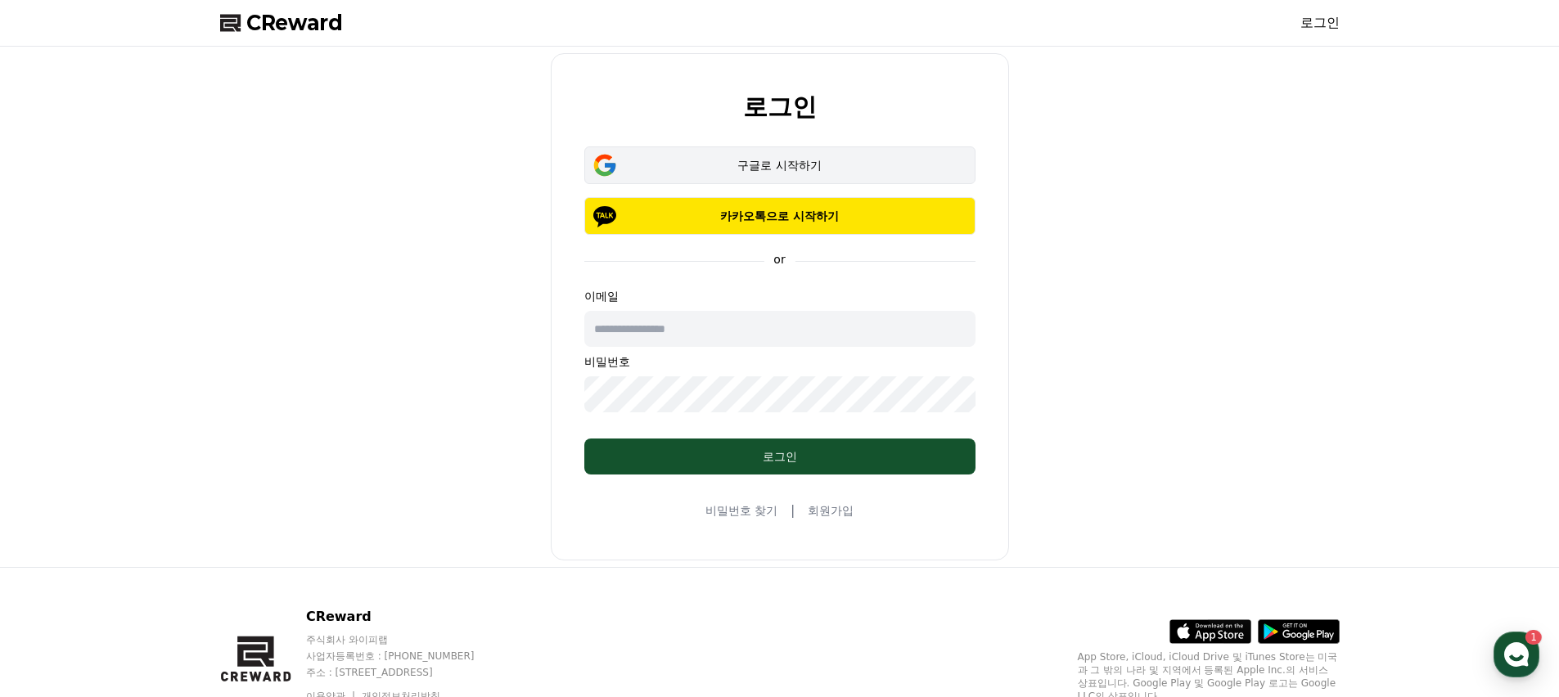
click at [885, 178] on button "구글로 시작하기" at bounding box center [779, 166] width 391 height 38
